Goal: Task Accomplishment & Management: Complete application form

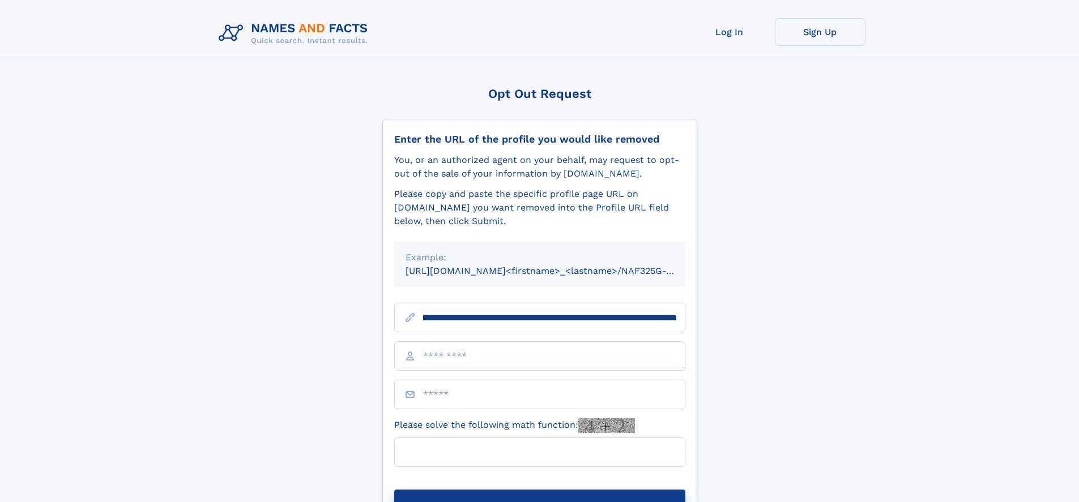
scroll to position [0, 131]
type input "**********"
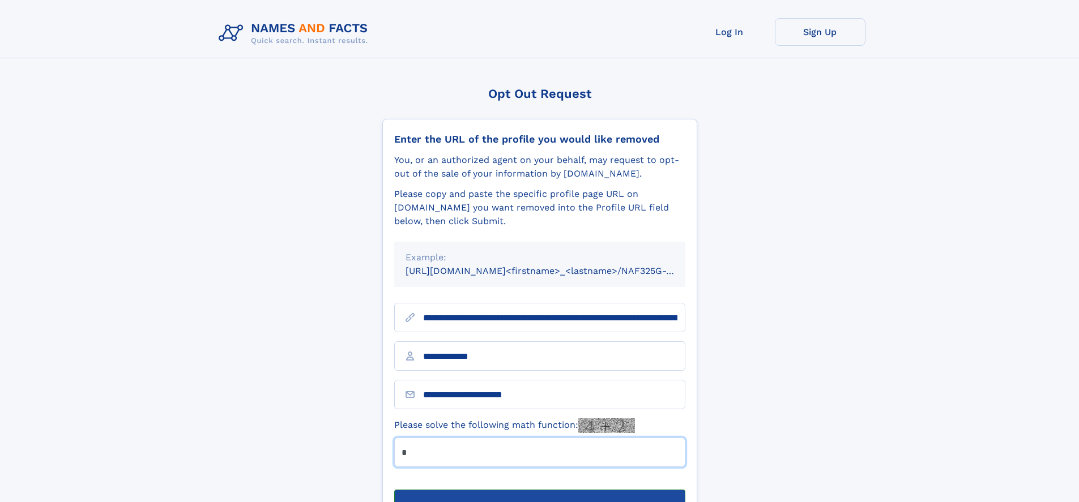
type input "*"
click at [539, 490] on button "Submit Opt Out Request" at bounding box center [539, 508] width 291 height 36
